Goal: Task Accomplishment & Management: Use online tool/utility

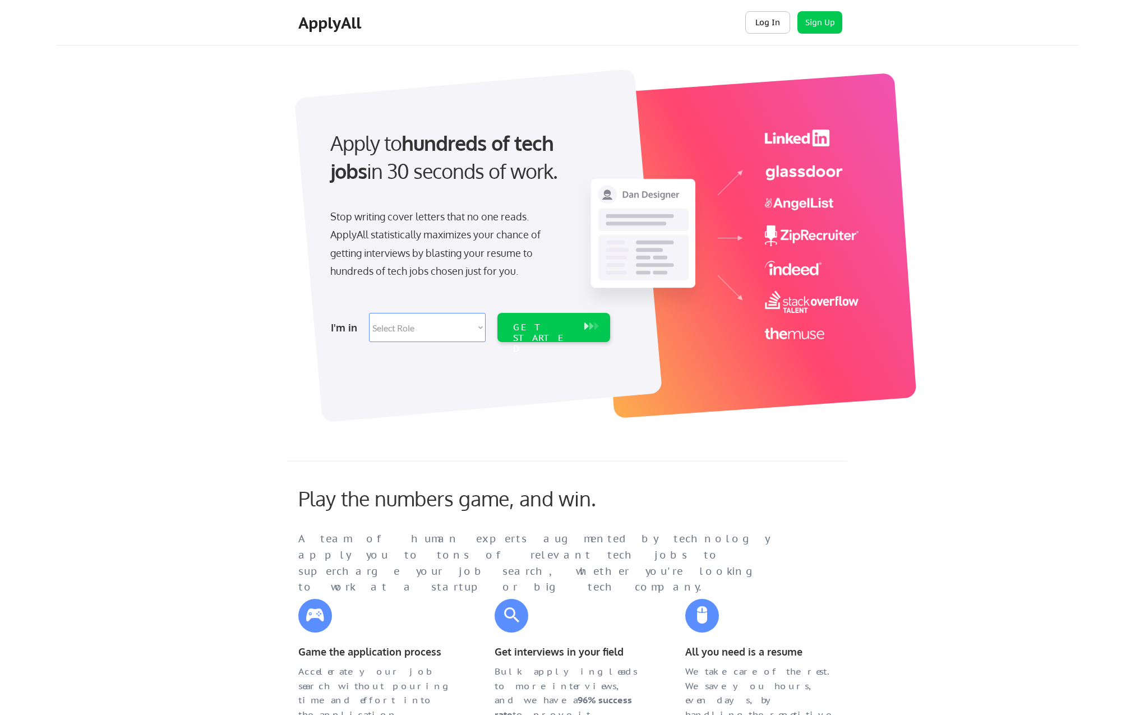
click at [760, 23] on button "Log In" at bounding box center [767, 22] width 45 height 22
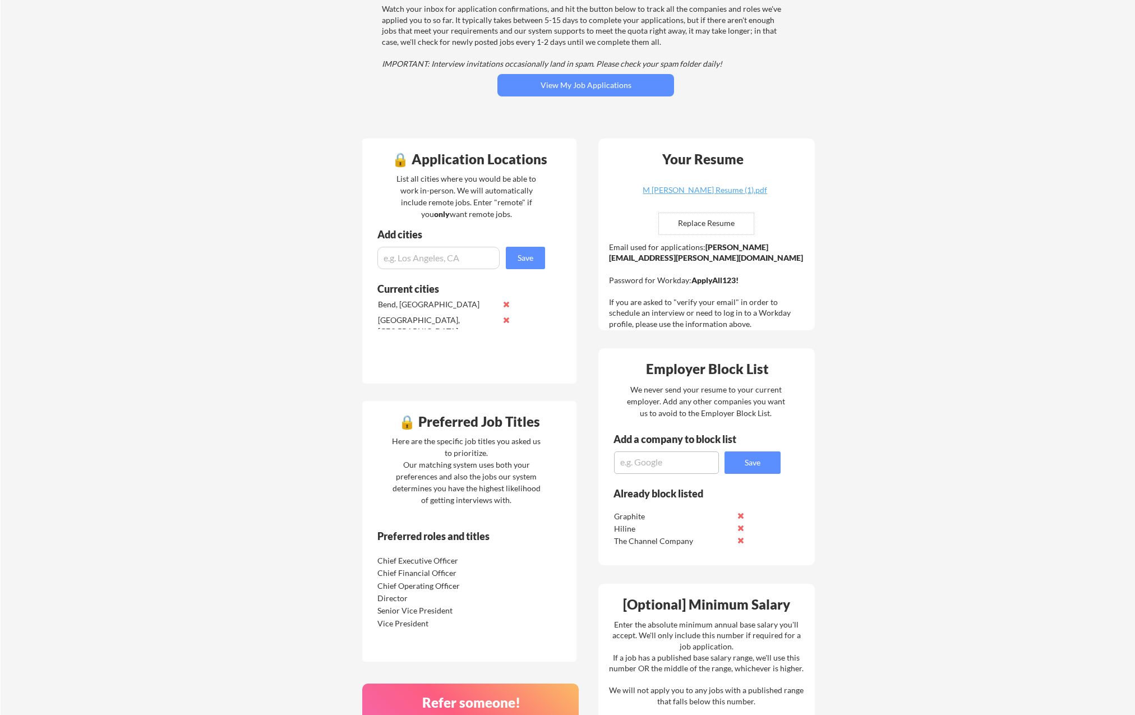
scroll to position [168, 0]
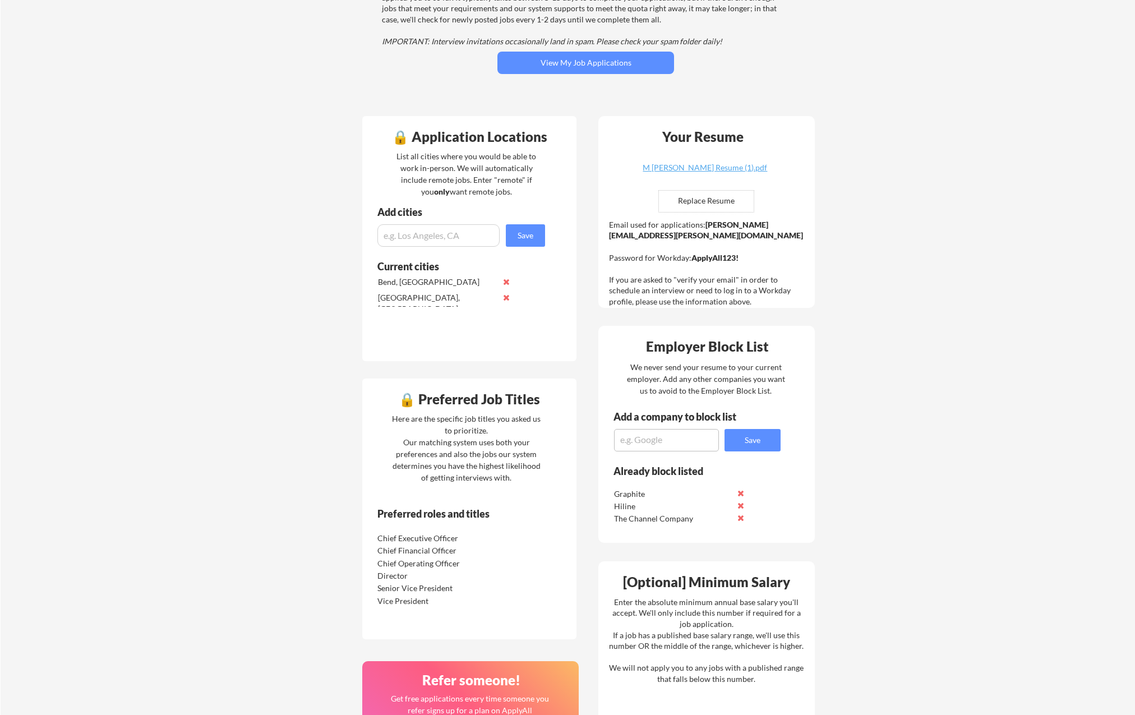
click at [712, 197] on input "file" at bounding box center [706, 201] width 95 height 21
type input "C:\fakepath\M Scott Davis Resume.pdf"
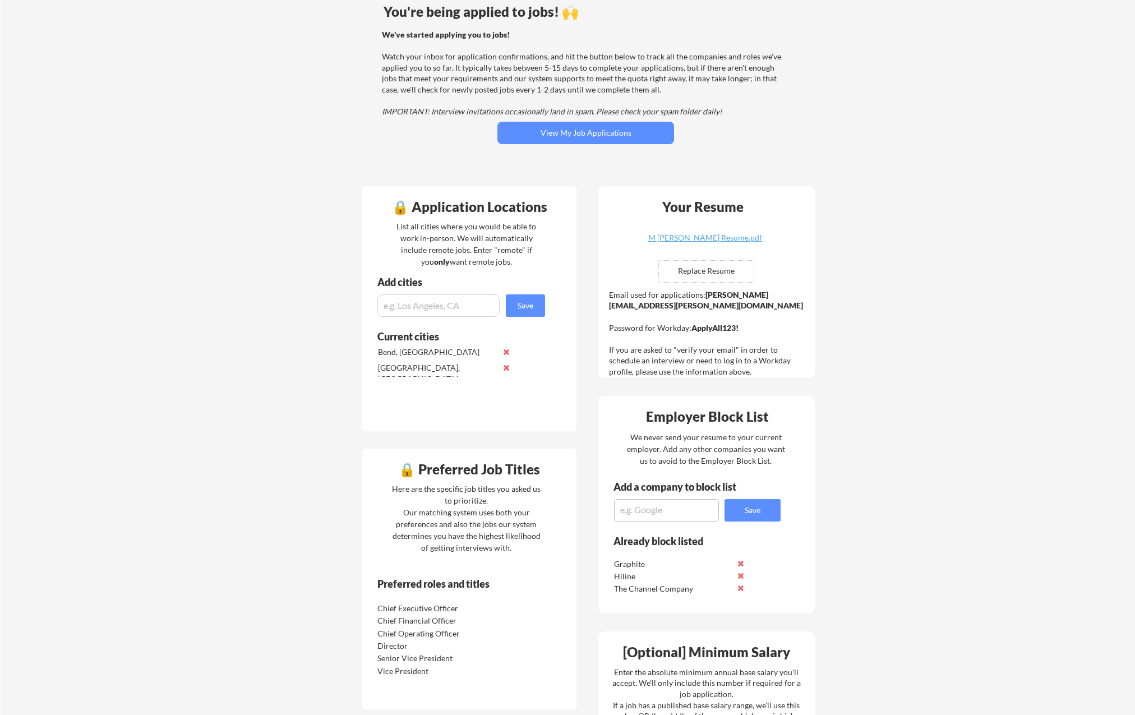
scroll to position [0, 0]
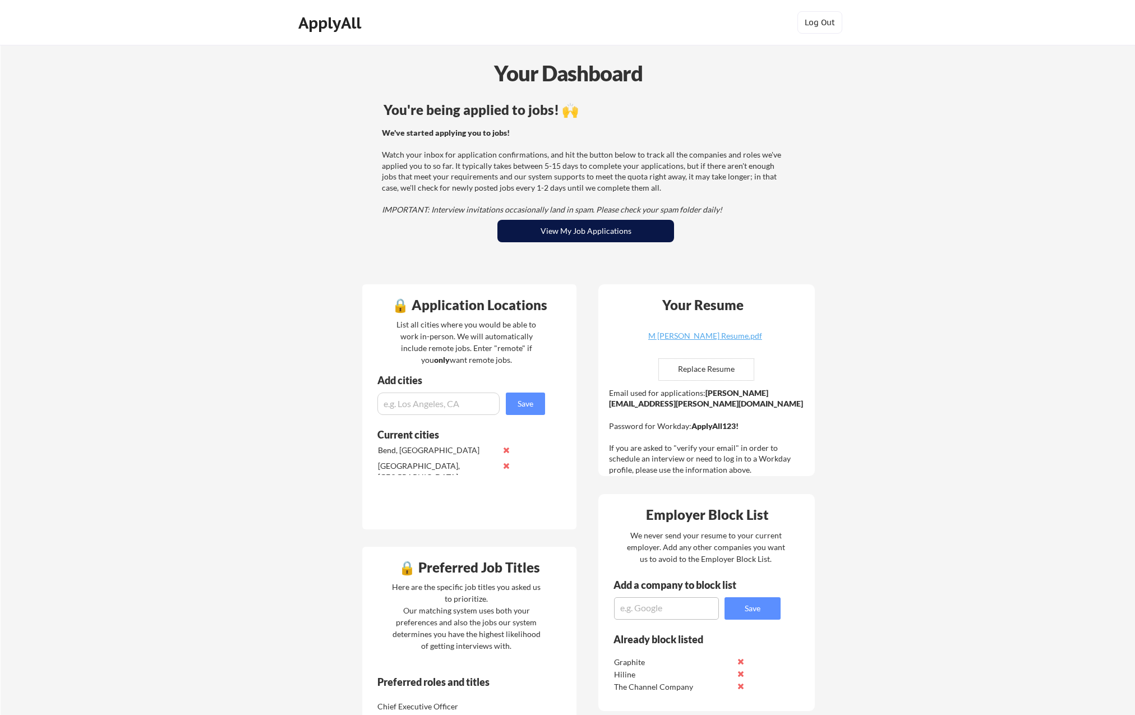
click at [580, 224] on button "View My Job Applications" at bounding box center [585, 231] width 177 height 22
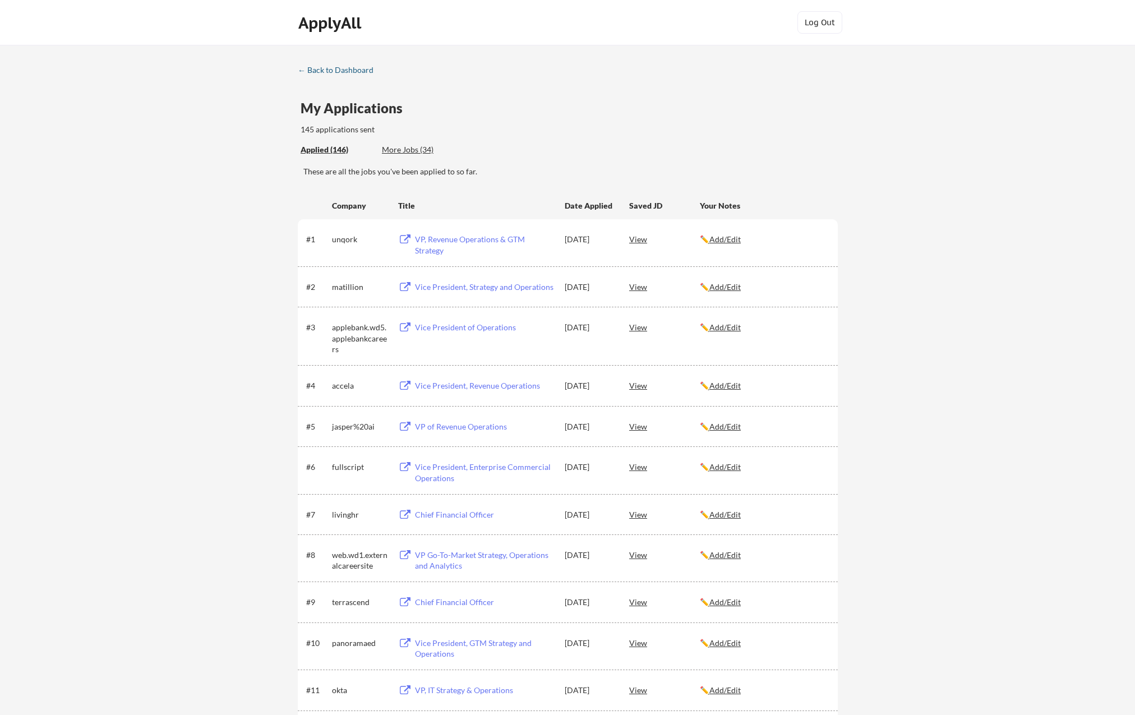
click at [357, 69] on div "← Back to Dashboard" at bounding box center [340, 70] width 84 height 8
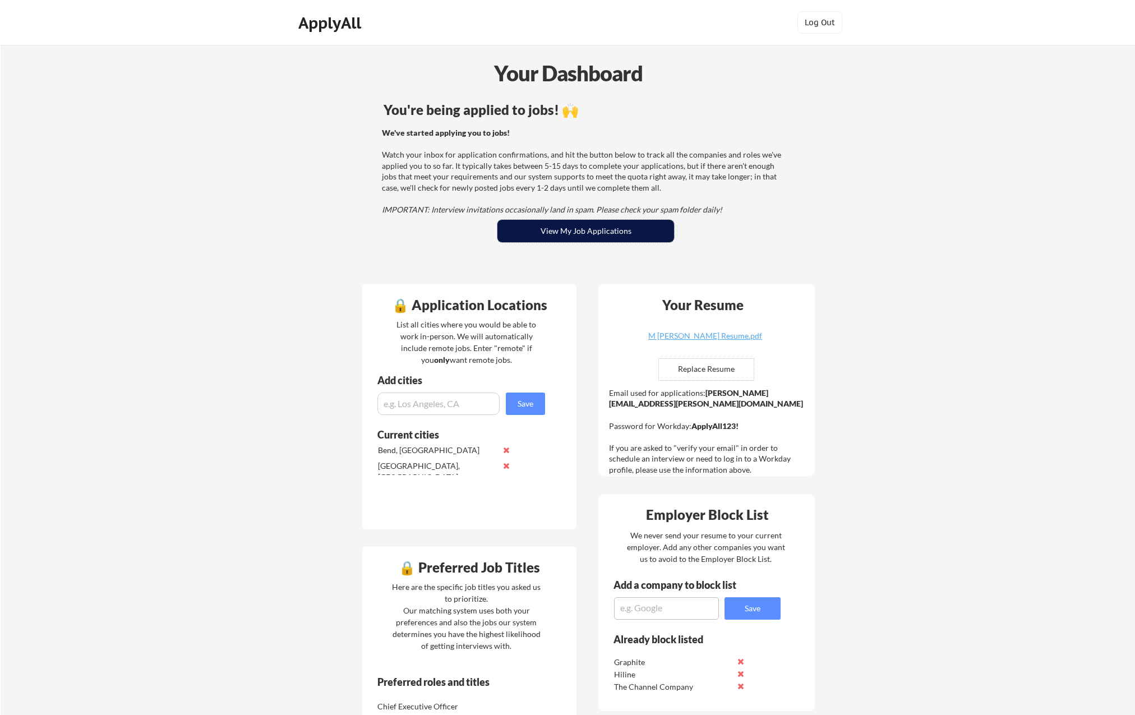
click at [626, 237] on button "View My Job Applications" at bounding box center [585, 231] width 177 height 22
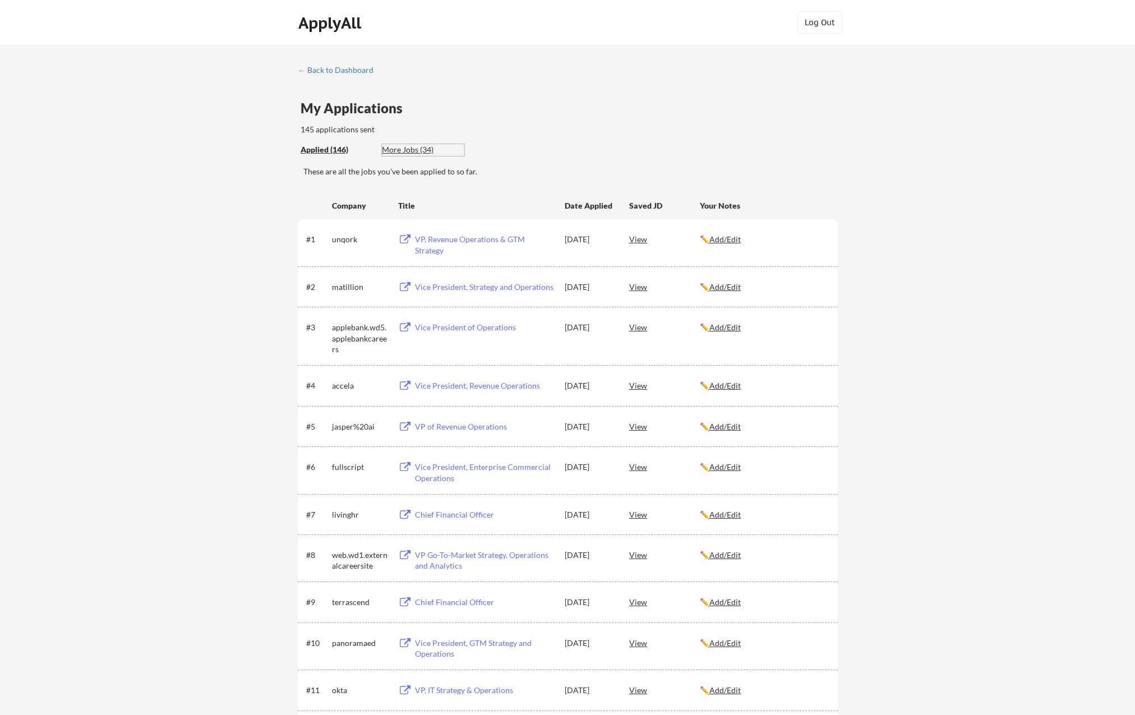
click at [414, 148] on div "More Jobs (34)" at bounding box center [423, 149] width 82 height 11
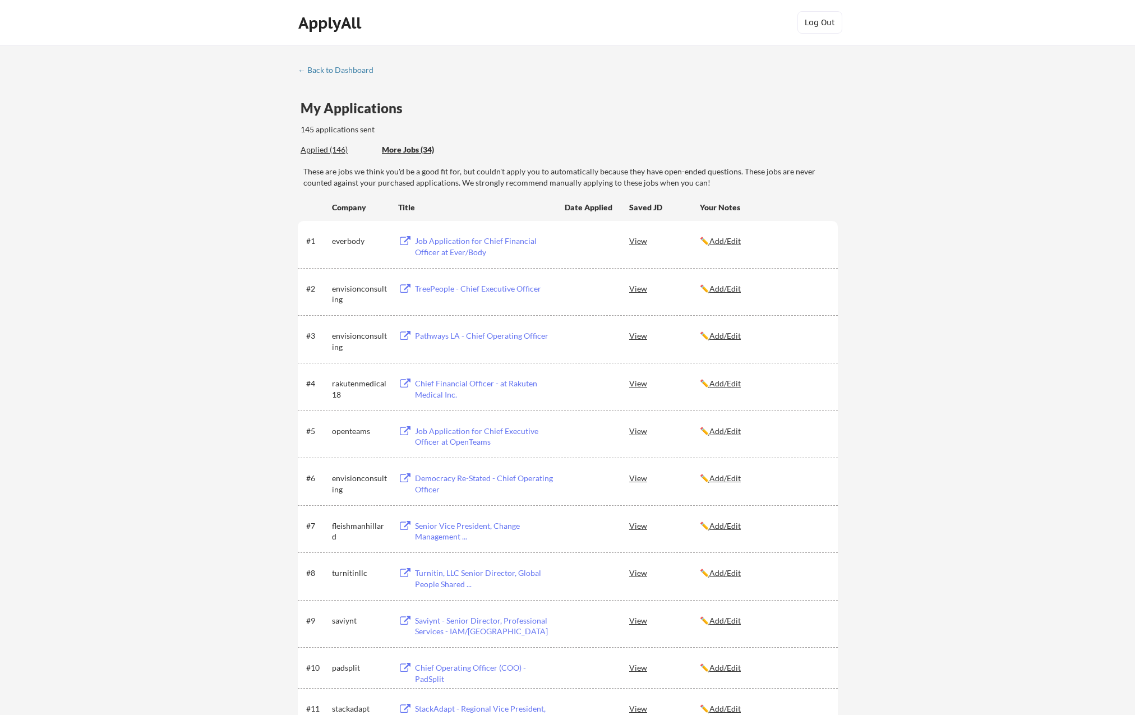
click at [323, 149] on div "Applied (146)" at bounding box center [336, 149] width 73 height 11
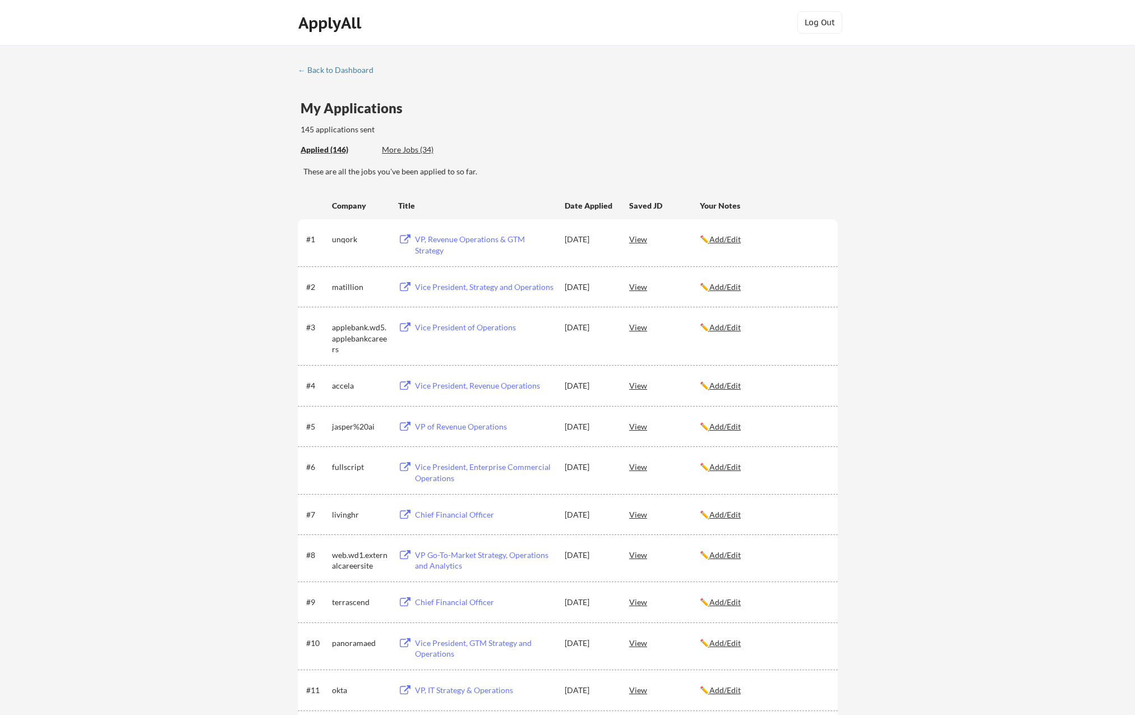
click at [502, 239] on div "VP, Revenue Operations & GTM Strategy" at bounding box center [484, 245] width 139 height 22
